Goal: Task Accomplishment & Management: Manage account settings

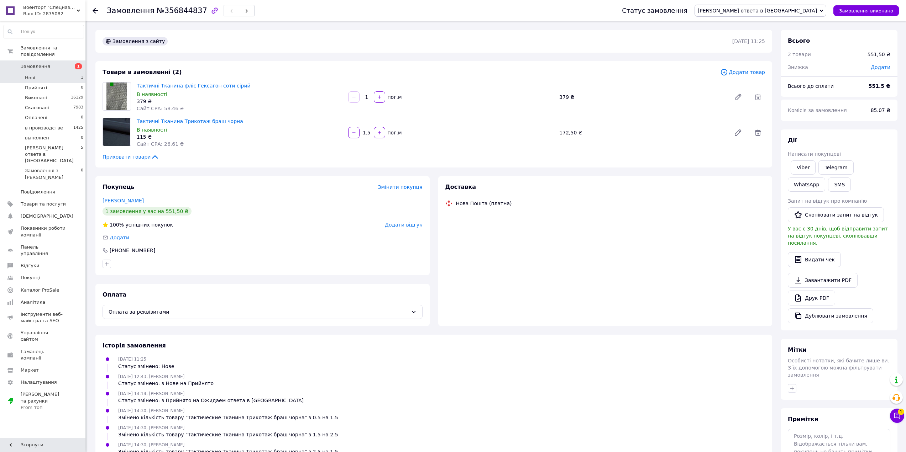
click at [64, 73] on li "Нові 1" at bounding box center [44, 78] width 88 height 10
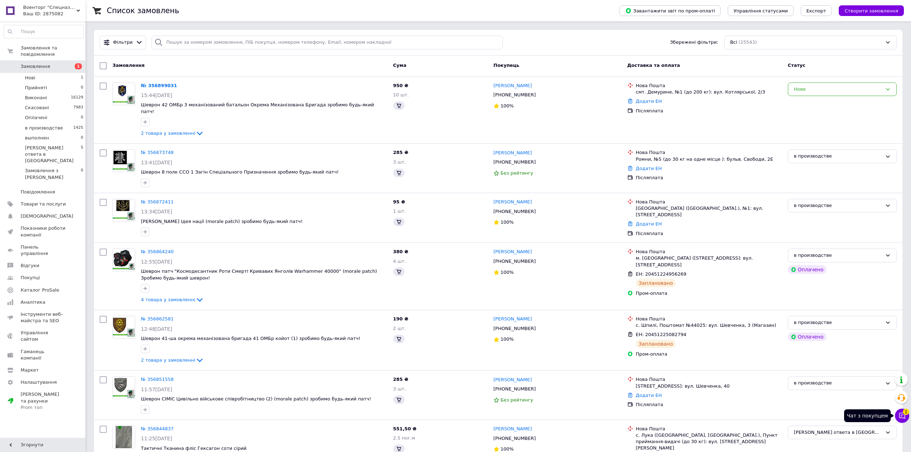
click at [904, 412] on span "1" at bounding box center [906, 412] width 6 height 6
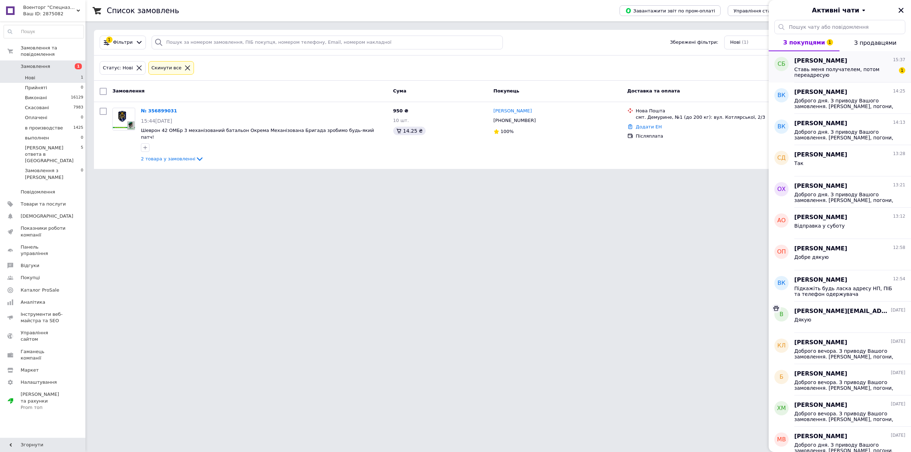
click at [865, 79] on div "[PERSON_NAME] 15:37 Ставь меня получателем, потом переадресую 1" at bounding box center [852, 66] width 117 height 31
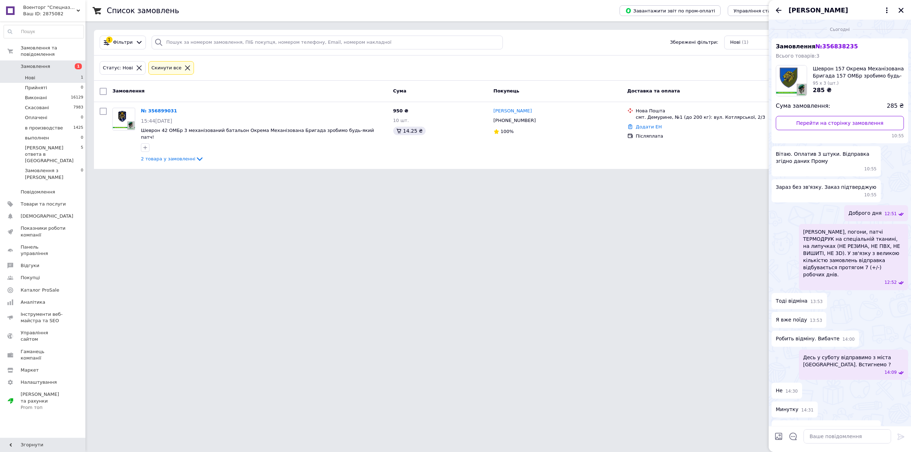
scroll to position [156, 0]
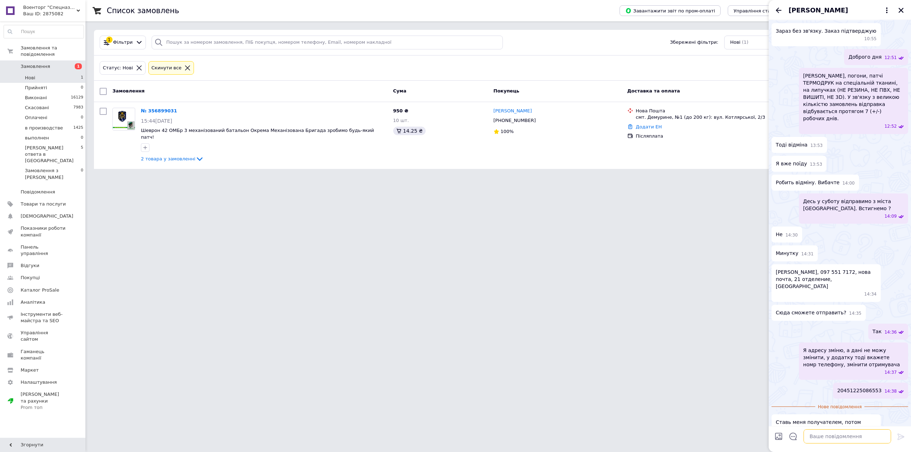
click at [831, 436] on textarea at bounding box center [848, 437] width 88 height 14
type textarea "Добре. Ще раз вибачте. Гарного Вам Дня"
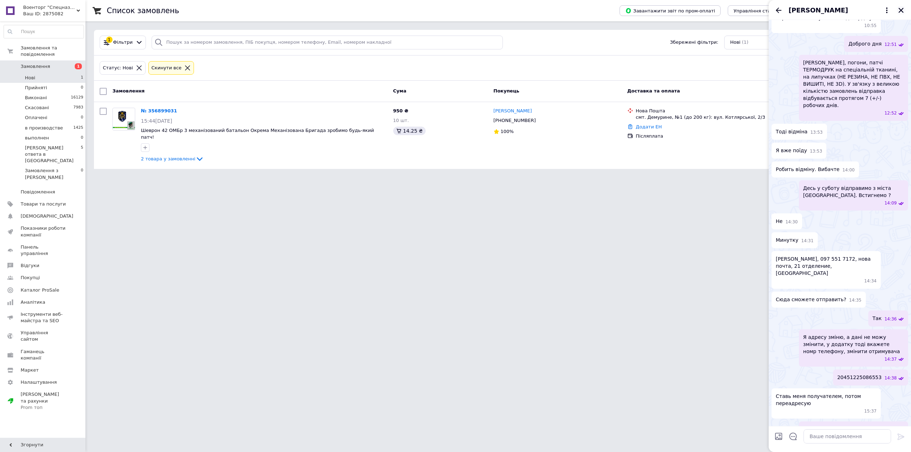
click at [904, 8] on button "Закрити" at bounding box center [901, 10] width 9 height 9
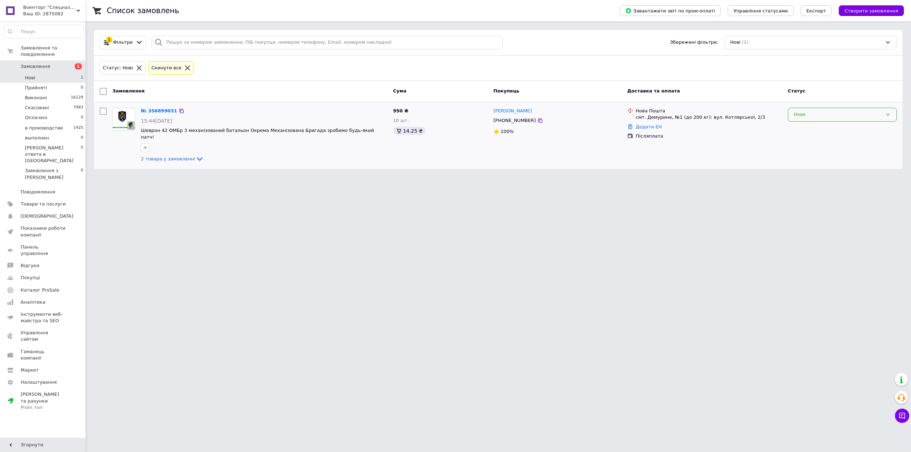
click at [823, 116] on div "Нове" at bounding box center [838, 114] width 88 height 7
click at [819, 125] on li "Прийнято" at bounding box center [842, 129] width 108 height 13
